Goal: Task Accomplishment & Management: Use online tool/utility

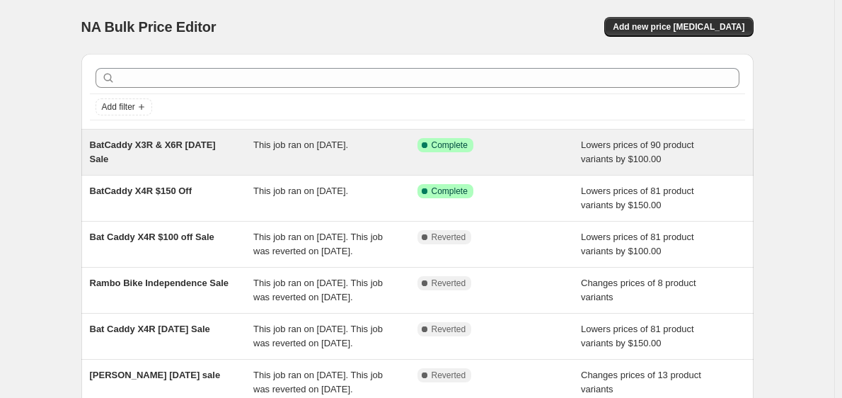
click at [191, 155] on div "BatCaddy X3R & X6R Labor Day Sale" at bounding box center [172, 152] width 164 height 28
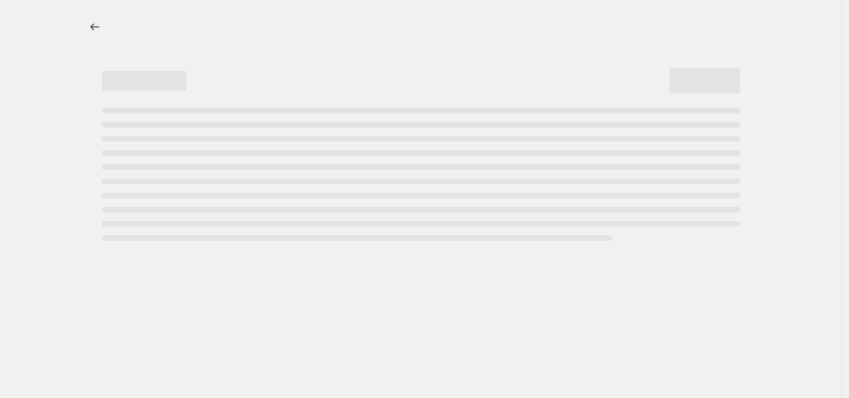
select select "by"
select select "no_change"
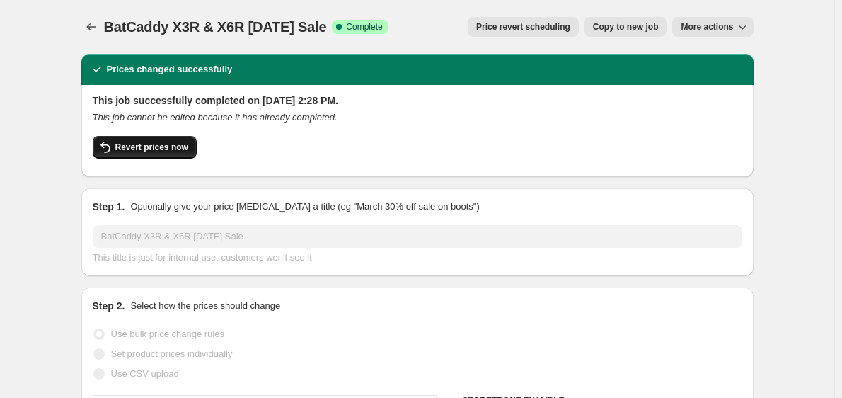
click at [161, 149] on span "Revert prices now" at bounding box center [151, 147] width 73 height 11
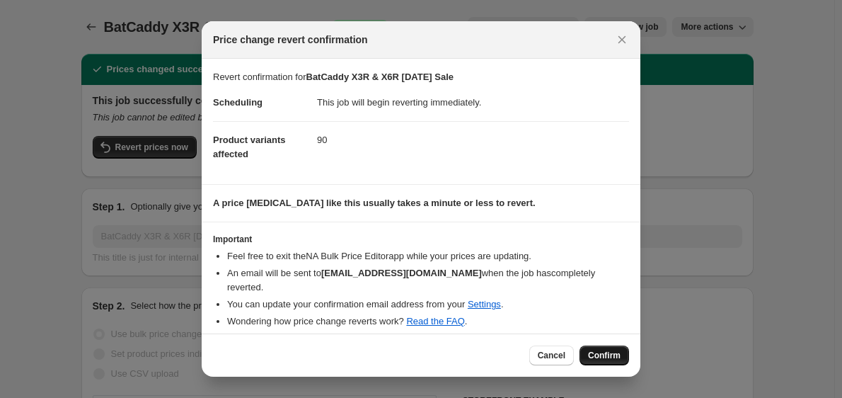
click at [609, 356] on span "Confirm" at bounding box center [604, 355] width 33 height 11
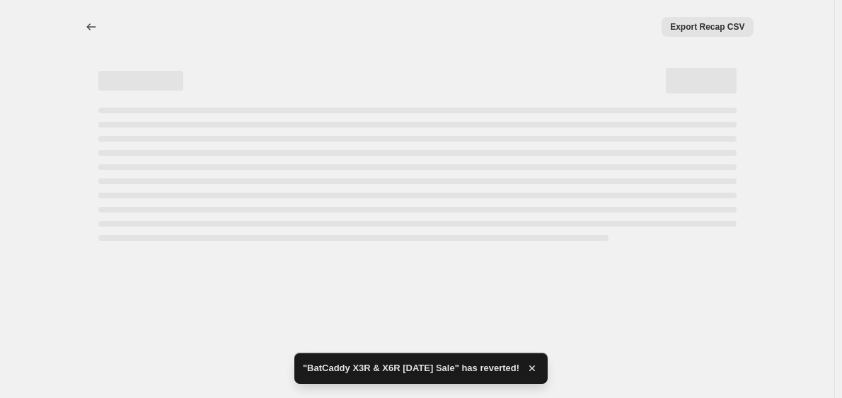
select select "by"
select select "no_change"
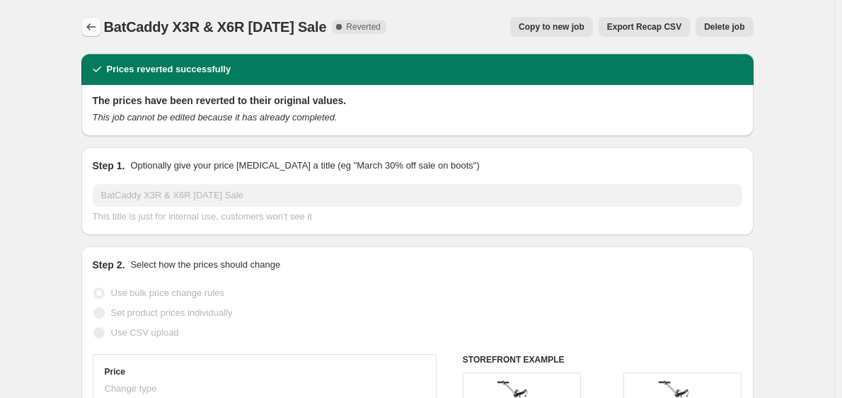
click at [98, 23] on icon "Price change jobs" at bounding box center [91, 27] width 14 height 14
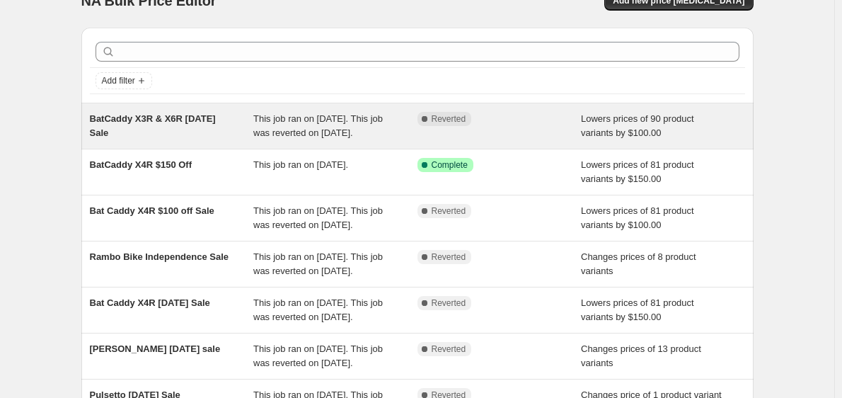
scroll to position [28, 0]
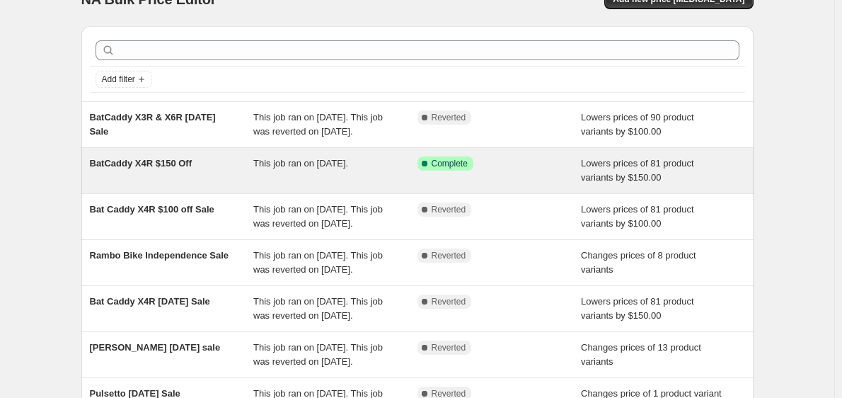
click at [187, 185] on div "BatCaddy X4R $150 Off" at bounding box center [172, 170] width 164 height 28
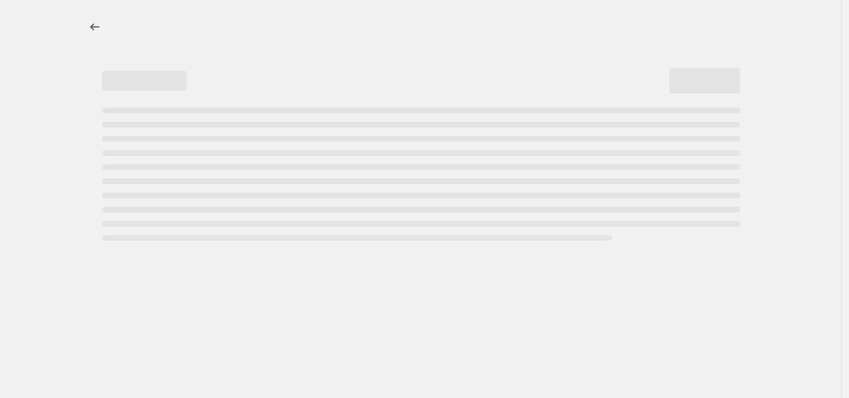
select select "by"
select select "no_change"
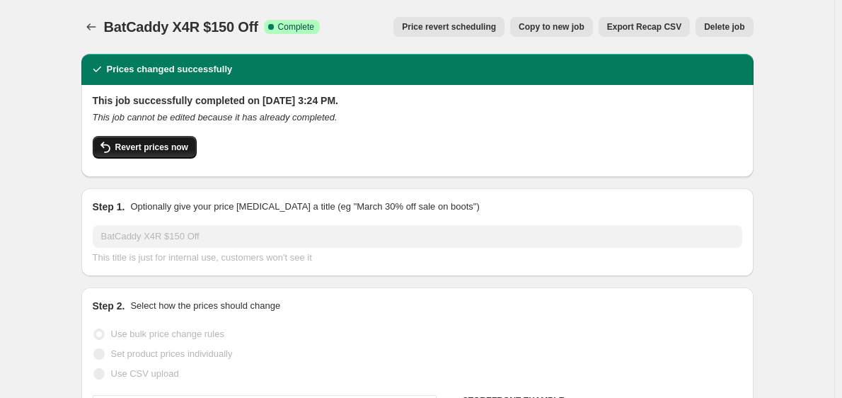
click at [149, 142] on span "Revert prices now" at bounding box center [151, 147] width 73 height 11
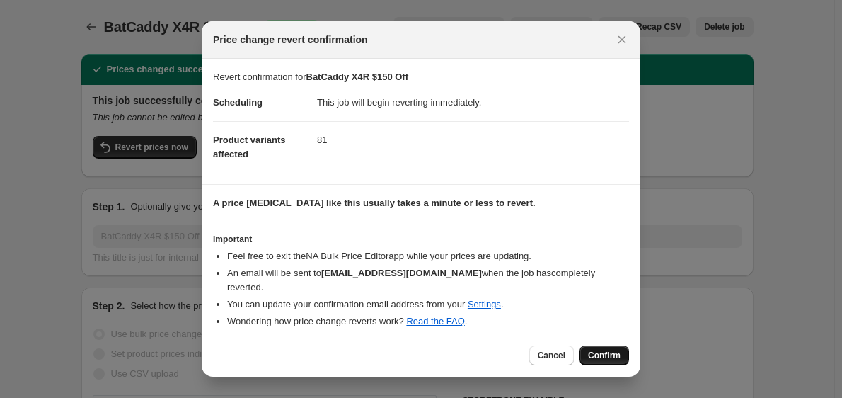
click at [623, 357] on button "Confirm" at bounding box center [604, 355] width 50 height 20
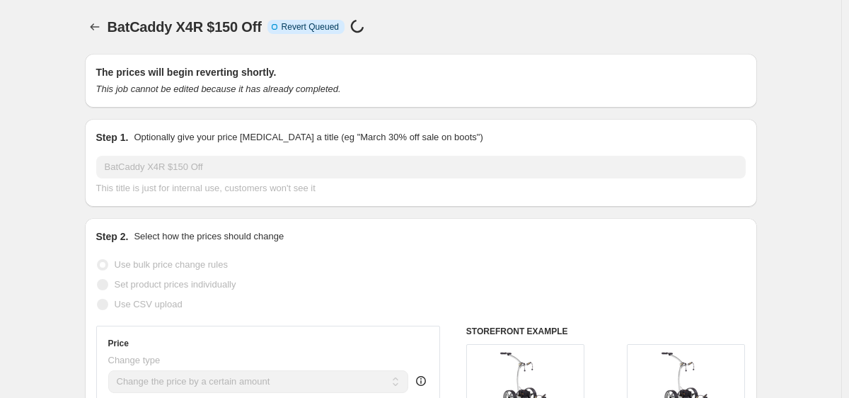
select select "by"
select select "no_change"
